Goal: Transaction & Acquisition: Purchase product/service

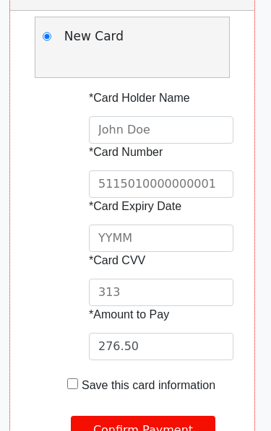
scroll to position [364, 0]
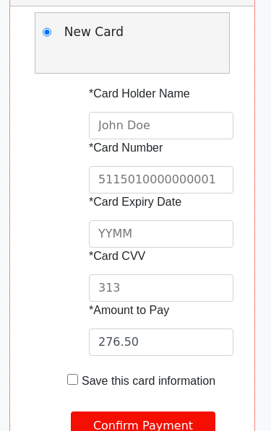
click at [122, 125] on input "text" at bounding box center [161, 125] width 145 height 27
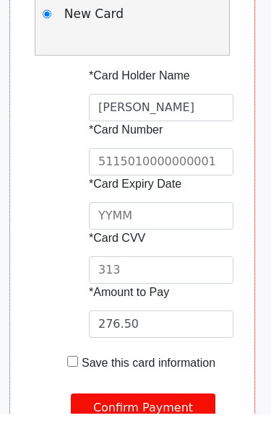
type input "[PERSON_NAME]"
click at [130, 171] on input "text" at bounding box center [161, 179] width 145 height 27
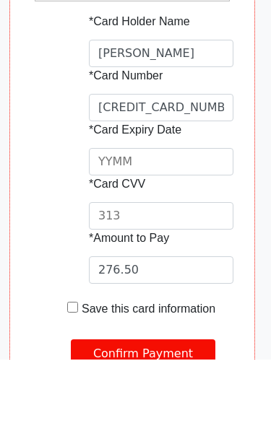
type input "[CREDIT_CARD_NUMBER]"
click at [121, 220] on input "text" at bounding box center [161, 233] width 145 height 27
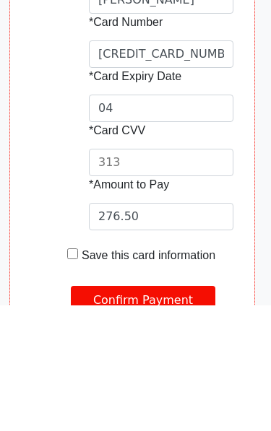
type input "0"
type input "2704"
click at [116, 275] on input "text" at bounding box center [161, 288] width 145 height 27
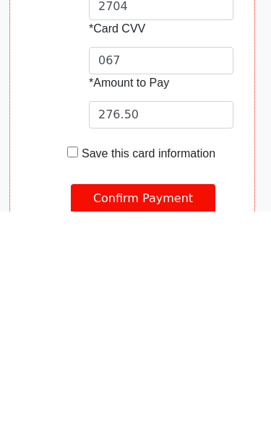
type input "067"
click at [68, 366] on input "checkbox" at bounding box center [72, 371] width 11 height 11
checkbox input "true"
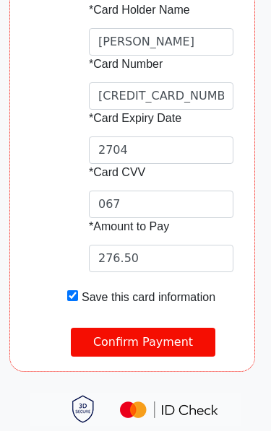
click at [89, 341] on input "Confirm Payment" at bounding box center [143, 342] width 145 height 29
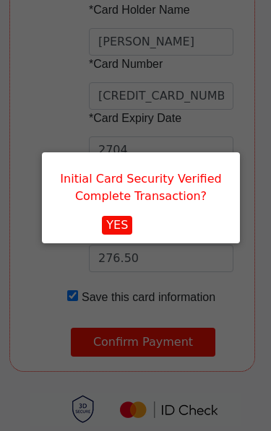
click at [118, 225] on button "YES" at bounding box center [117, 225] width 30 height 19
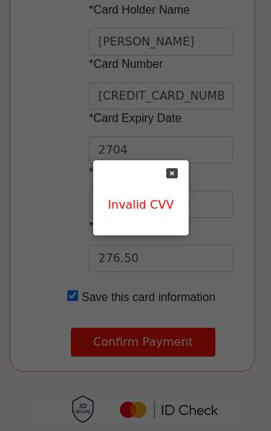
click at [171, 168] on icon at bounding box center [172, 174] width 12 height 12
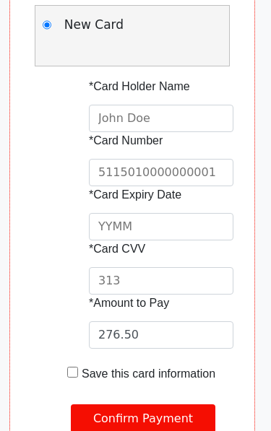
scroll to position [347, 0]
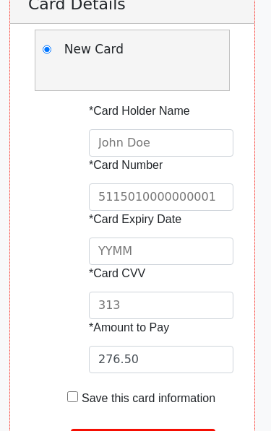
click at [122, 144] on input "text" at bounding box center [161, 142] width 145 height 27
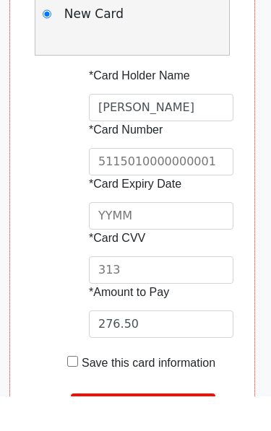
type input "[PERSON_NAME]"
click at [198, 184] on input "text" at bounding box center [161, 197] width 145 height 27
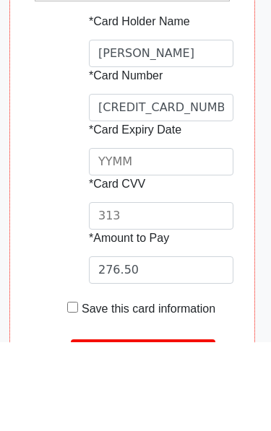
type input "[CREDIT_CARD_NUMBER]"
click at [121, 238] on input "text" at bounding box center [161, 251] width 145 height 27
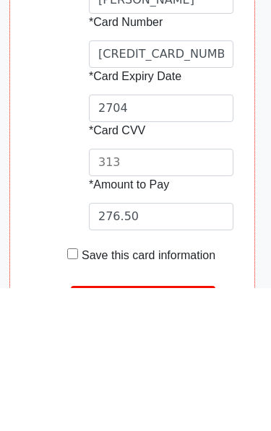
type input "2704"
click at [117, 292] on input "text" at bounding box center [161, 305] width 145 height 27
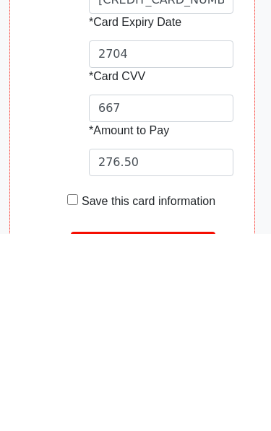
type input "667"
click at [67, 392] on input "checkbox" at bounding box center [72, 397] width 11 height 11
checkbox input "true"
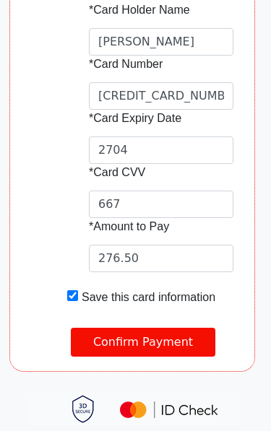
click at [186, 342] on input "Confirm Payment" at bounding box center [143, 342] width 145 height 29
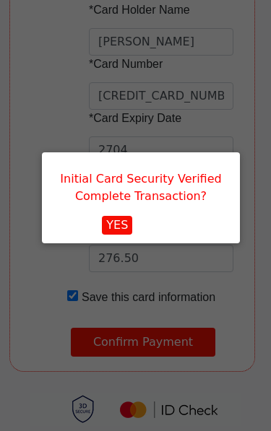
click at [116, 223] on button "YES" at bounding box center [117, 225] width 30 height 19
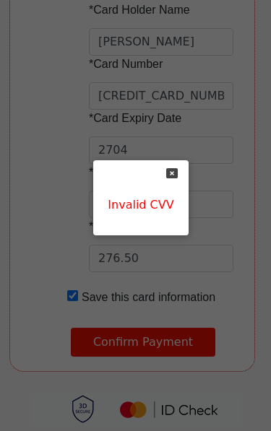
click at [166, 176] on icon at bounding box center [172, 174] width 12 height 12
